Goal: Find specific page/section: Find specific page/section

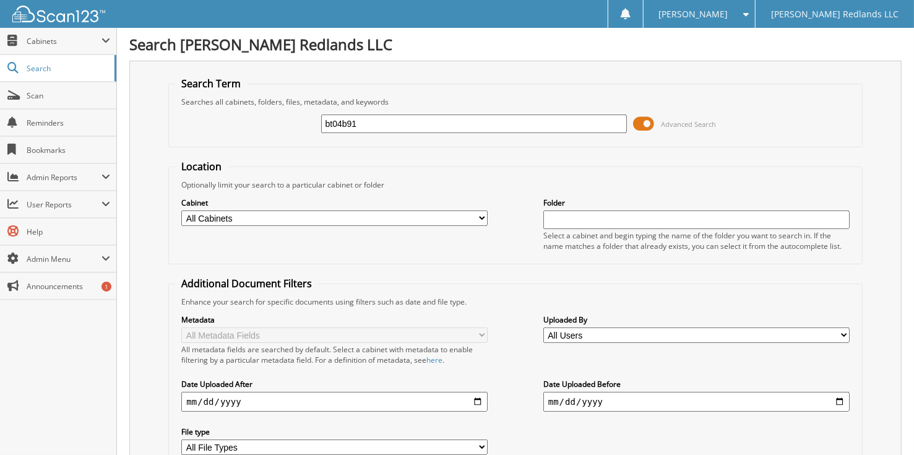
type input "bt04b91"
click at [558, 212] on input "text" at bounding box center [697, 219] width 306 height 19
type input "BT04B91"
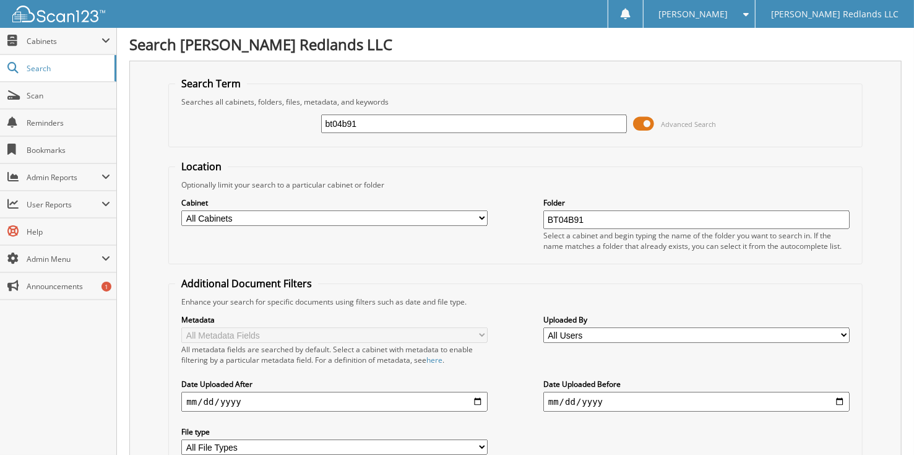
click at [374, 121] on input "bt04b91" at bounding box center [474, 124] width 306 height 19
type input "b"
